Goal: Task Accomplishment & Management: Manage account settings

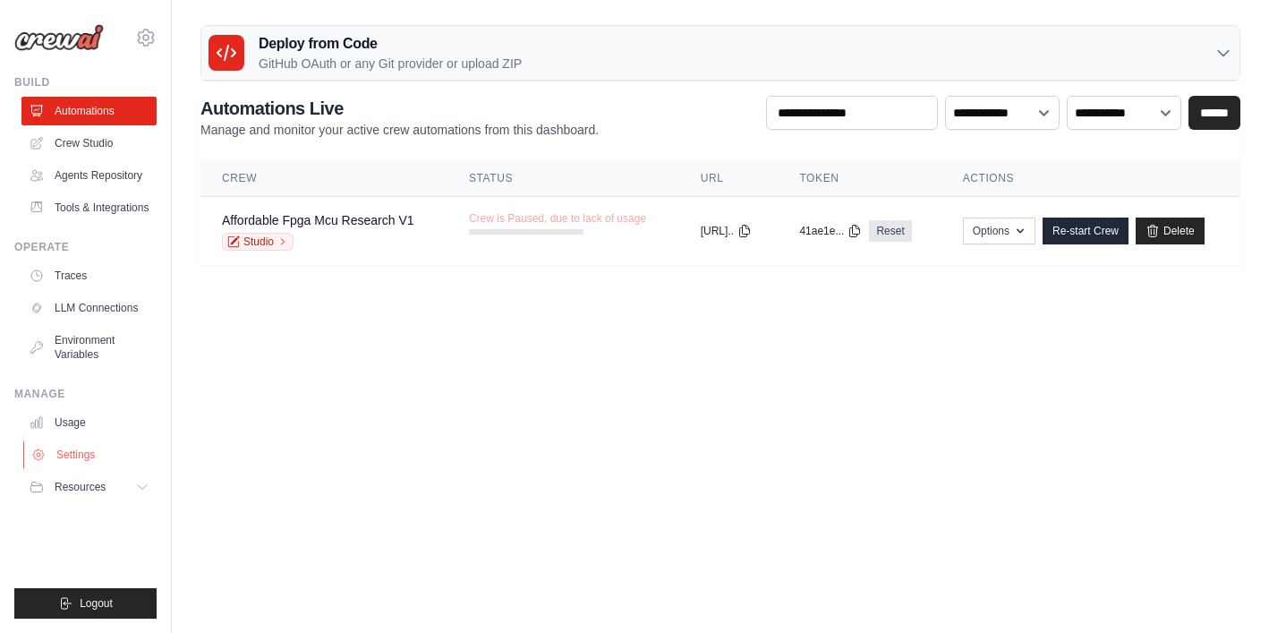
click at [79, 454] on link "Settings" at bounding box center [90, 454] width 135 height 29
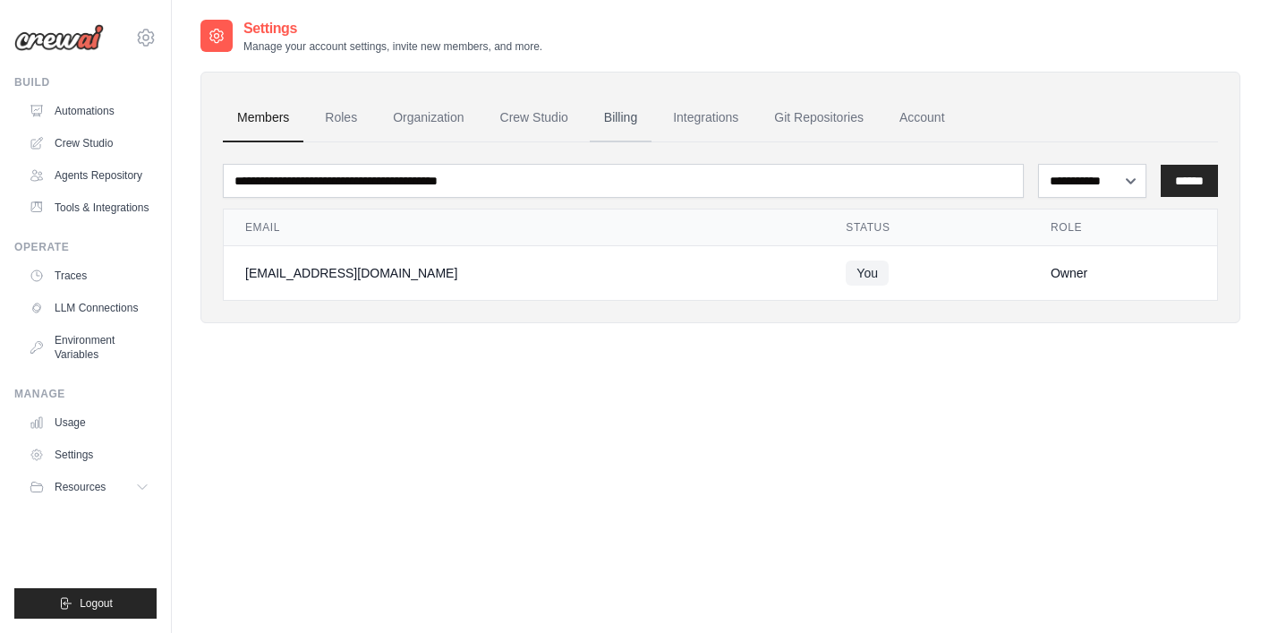
click at [617, 127] on link "Billing" at bounding box center [621, 118] width 62 height 48
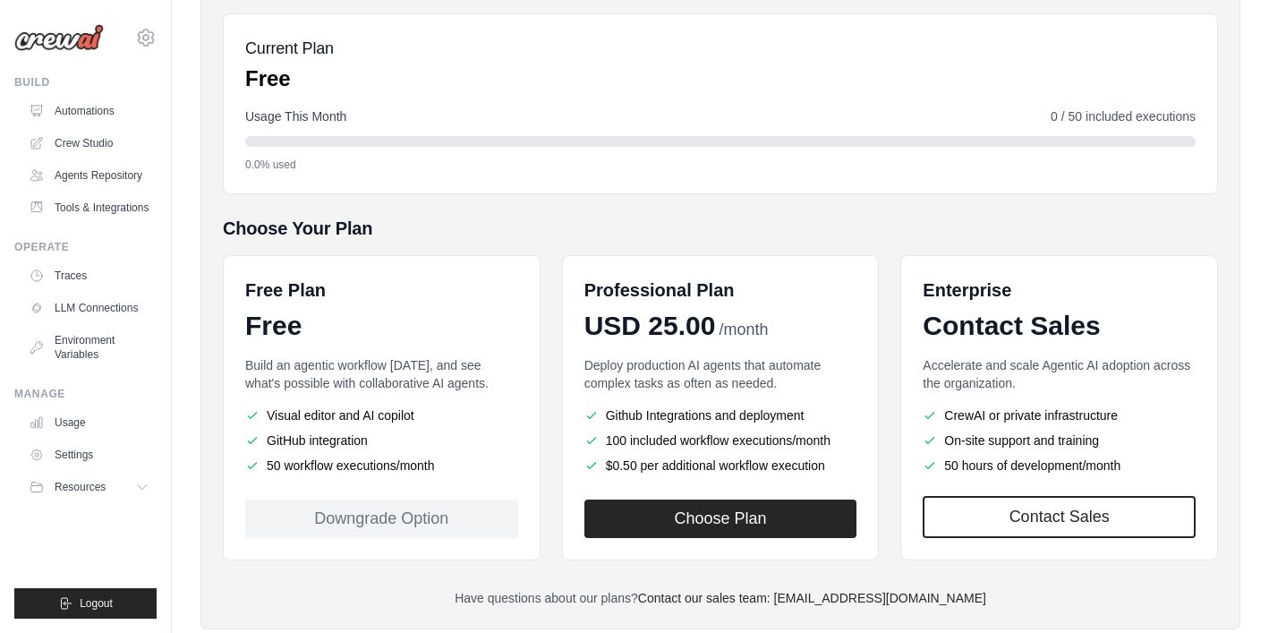
scroll to position [194, 0]
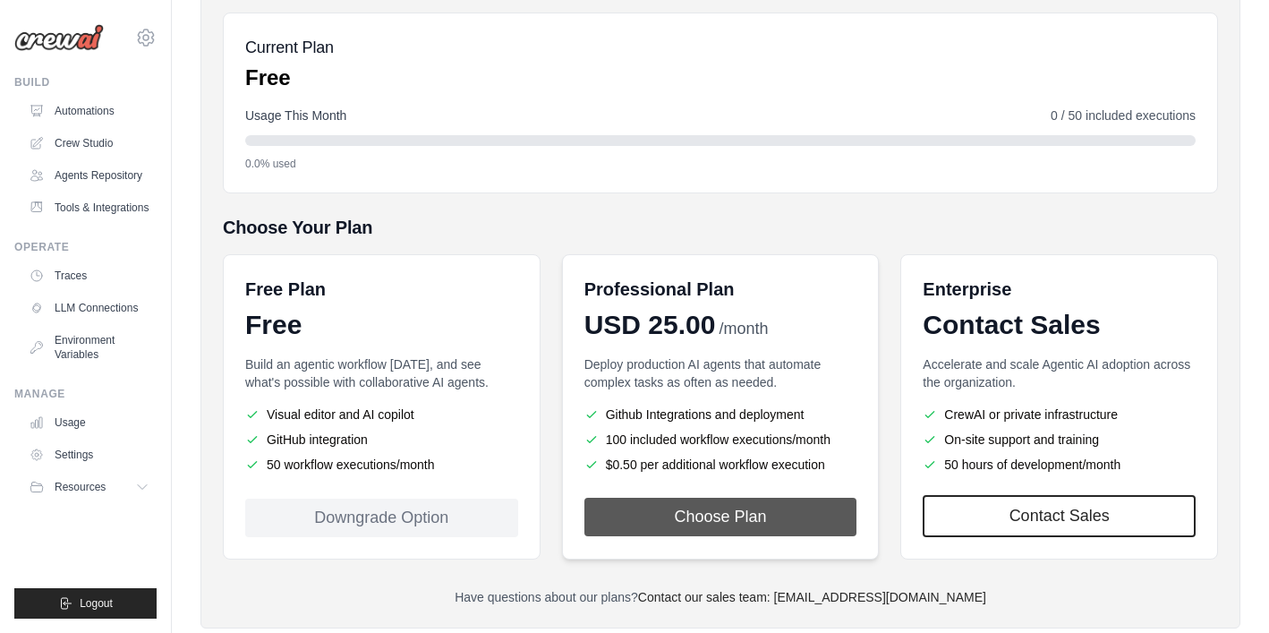
click at [693, 514] on button "Choose Plan" at bounding box center [720, 516] width 273 height 38
